Goal: Information Seeking & Learning: Find specific fact

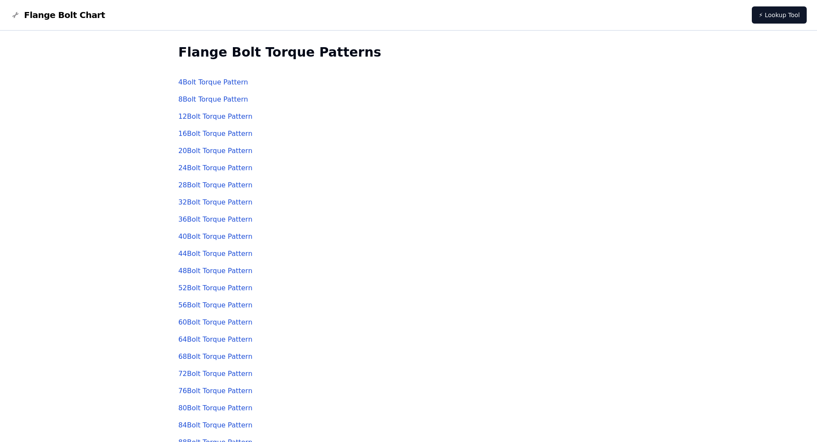
click at [205, 98] on link "8 Bolt Torque Pattern" at bounding box center [213, 99] width 70 height 8
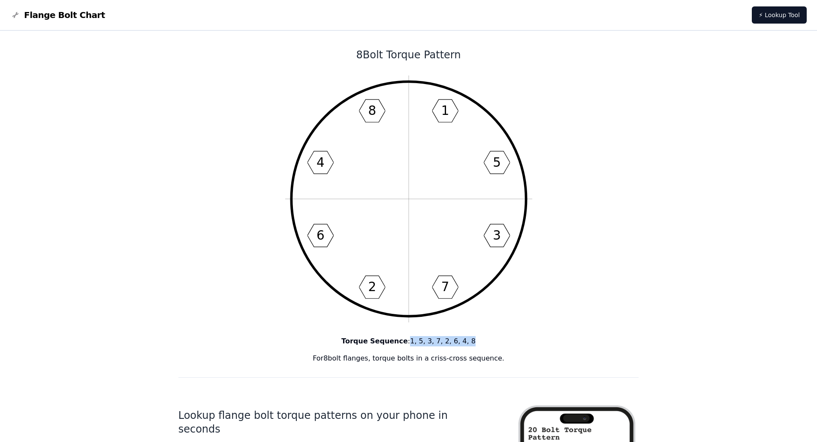
drag, startPoint x: 413, startPoint y: 341, endPoint x: 474, endPoint y: 342, distance: 61.3
click at [474, 342] on p "Torque Sequence : 1, 5, 3, 7, 2, 6, 4, 8" at bounding box center [408, 341] width 461 height 10
copy p "1, 5, 3, 7, 2, 6, 4, 8"
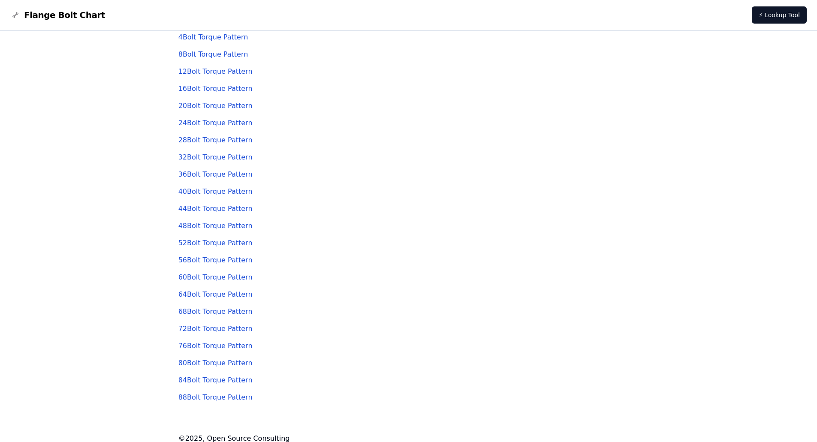
scroll to position [54, 0]
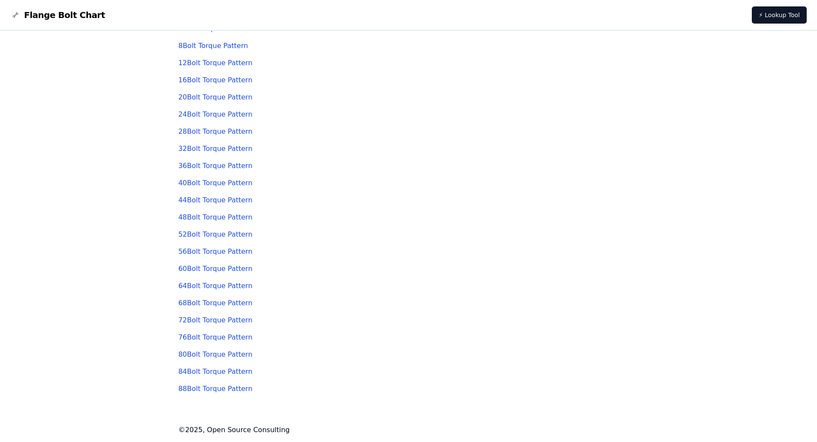
click at [211, 388] on link "88 Bolt Torque Pattern" at bounding box center [215, 389] width 74 height 8
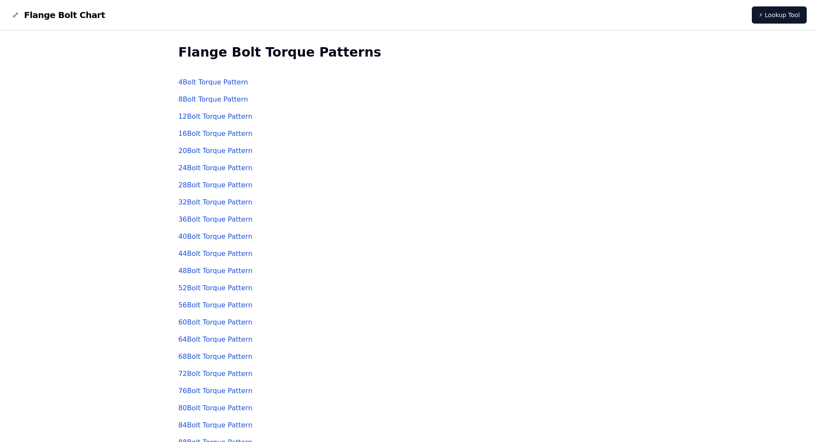
click at [202, 150] on link "20 Bolt Torque Pattern" at bounding box center [215, 151] width 74 height 8
click at [217, 117] on link "12 Bolt Torque Pattern" at bounding box center [215, 116] width 74 height 8
click at [220, 82] on link "4 Bolt Torque Pattern" at bounding box center [213, 82] width 70 height 8
click at [214, 81] on link "4 Bolt Torque Pattern" at bounding box center [213, 82] width 70 height 8
click at [207, 99] on link "8 Bolt Torque Pattern" at bounding box center [213, 99] width 70 height 8
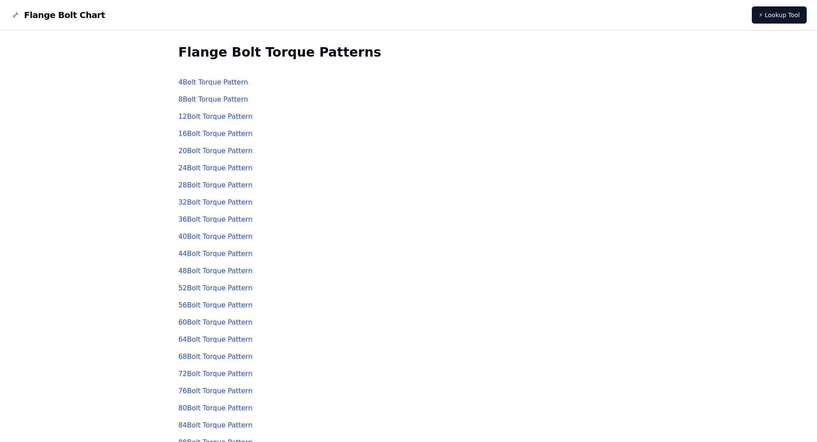
click at [213, 116] on link "12 Bolt Torque Pattern" at bounding box center [215, 116] width 74 height 8
click at [215, 134] on link "16 Bolt Torque Pattern" at bounding box center [215, 134] width 74 height 8
